Goal: Task Accomplishment & Management: Use online tool/utility

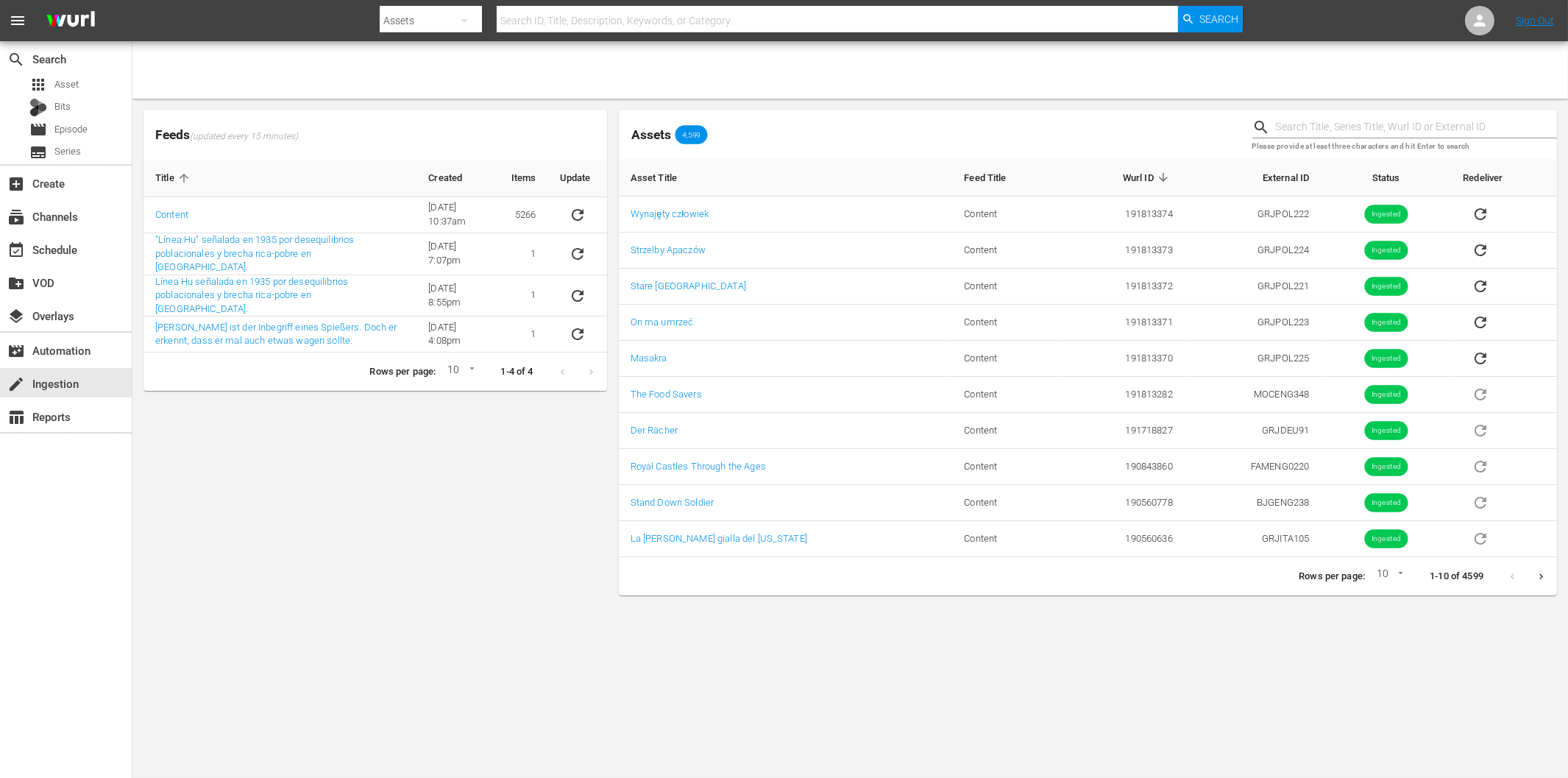
click at [53, 379] on div "create Ingestion" at bounding box center [41, 381] width 83 height 13
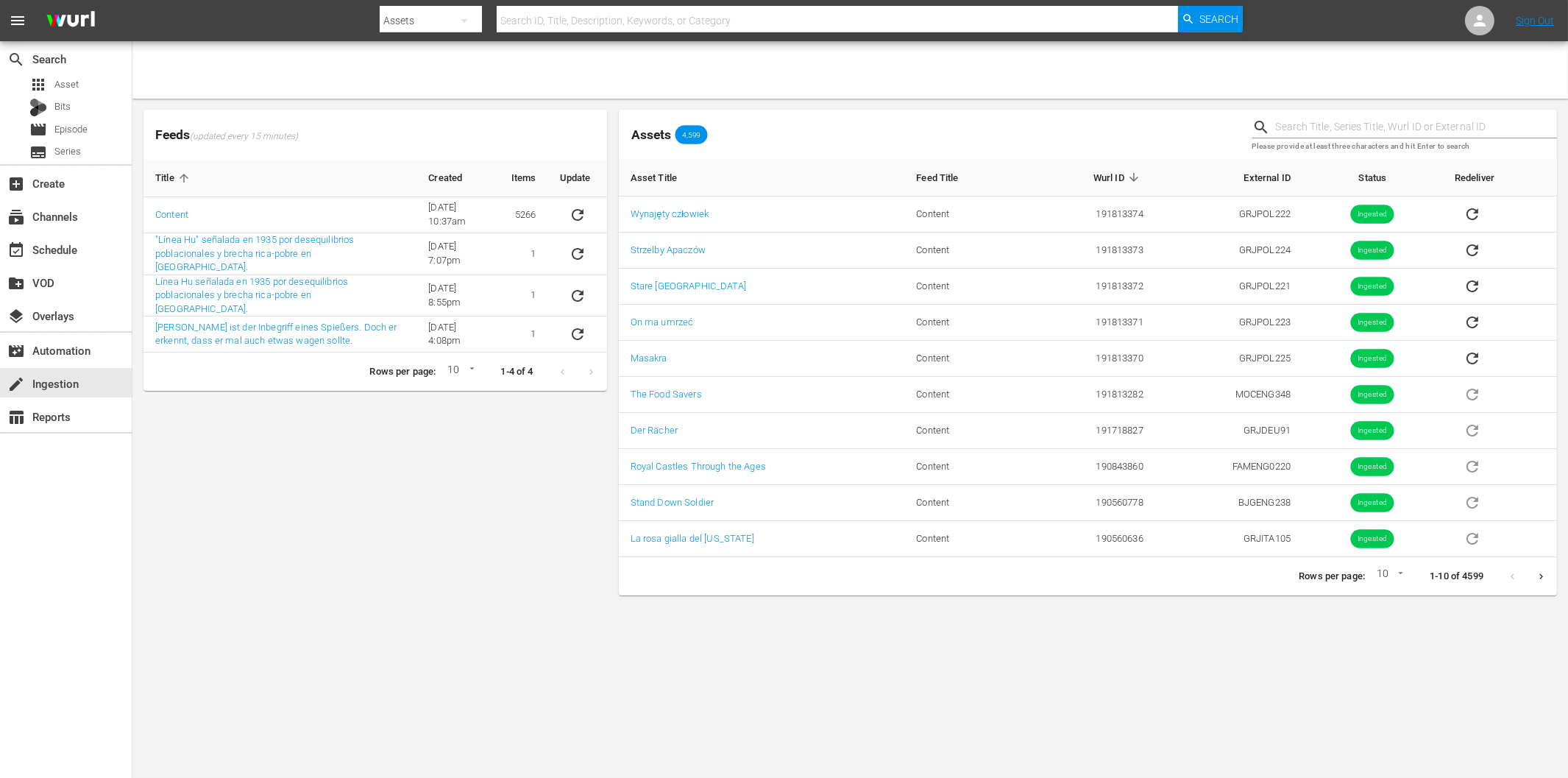
drag, startPoint x: 0, startPoint y: 0, endPoint x: 391, endPoint y: 425, distance: 577.5
click at [391, 425] on div "Feeds (updated every 15 minutes) Title Created Items Update Content [DATE] 10:3…" at bounding box center [375, 353] width 475 height 497
click at [517, 539] on div "Feeds (updated every 15 minutes) Title Created Items Update Content [DATE] 10:3…" at bounding box center [375, 353] width 475 height 497
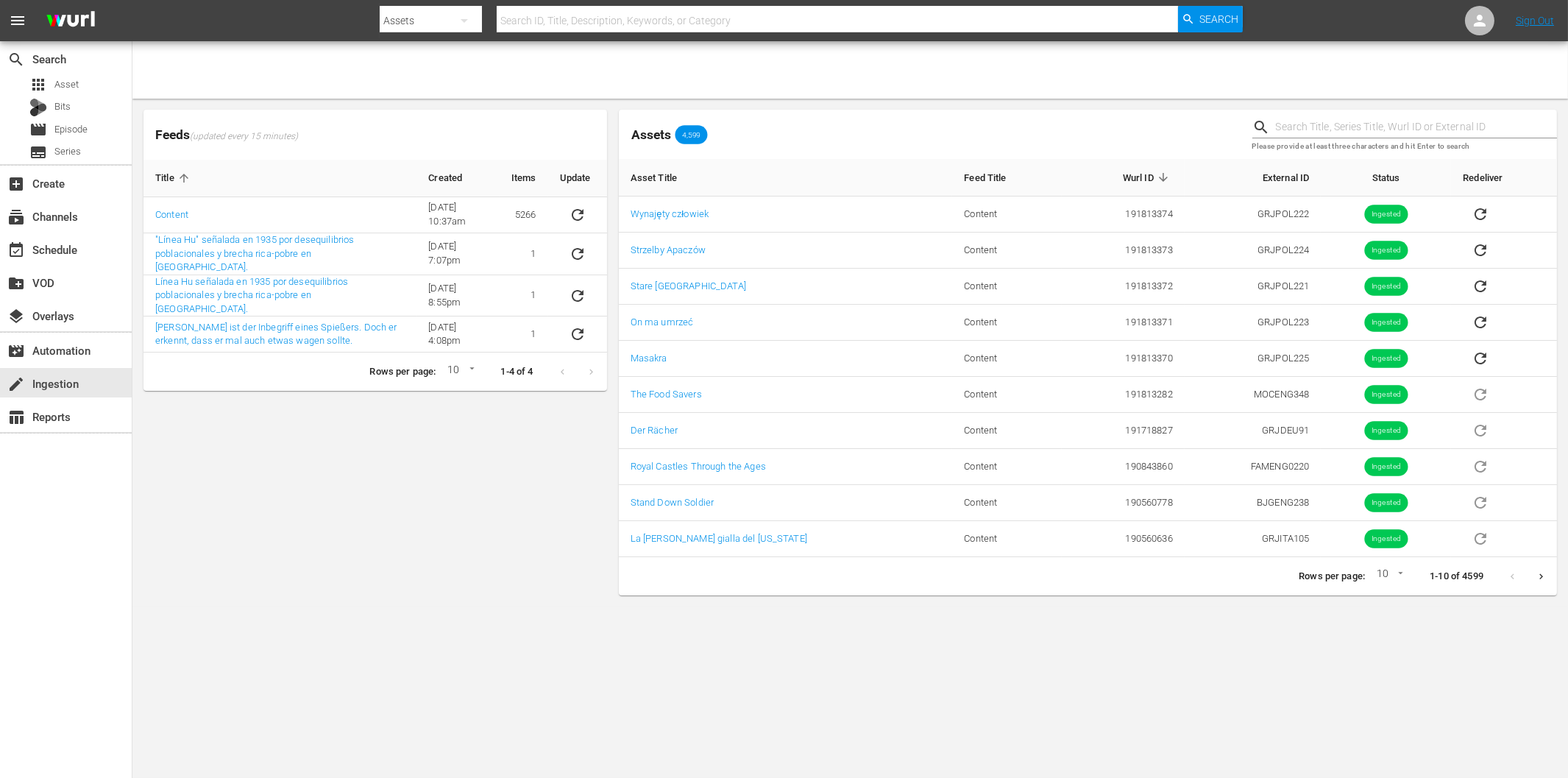
drag, startPoint x: 365, startPoint y: 448, endPoint x: 359, endPoint y: 406, distance: 42.4
click at [364, 448] on div "Feeds (updated every 15 minutes) Title Created Items Update Content [DATE] 10:3…" at bounding box center [375, 353] width 475 height 497
